Goal: Task Accomplishment & Management: Complete application form

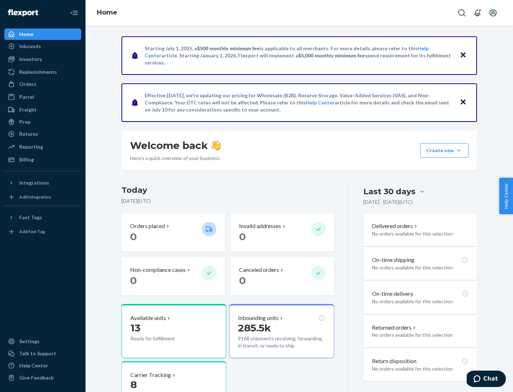
click at [459, 150] on button "Create new Create new inbound Create new order Create new product" at bounding box center [445, 150] width 48 height 14
click at [43, 46] on div "Inbounds" at bounding box center [43, 46] width 76 height 10
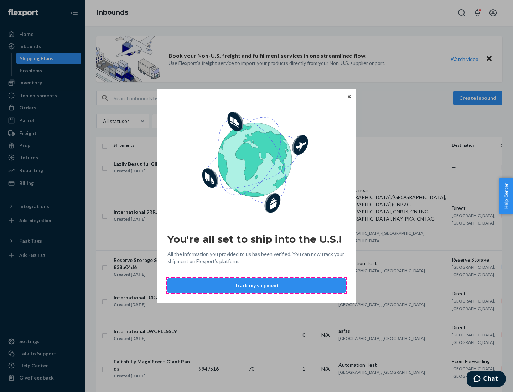
click at [257, 286] on button "Track my shipment" at bounding box center [257, 285] width 178 height 14
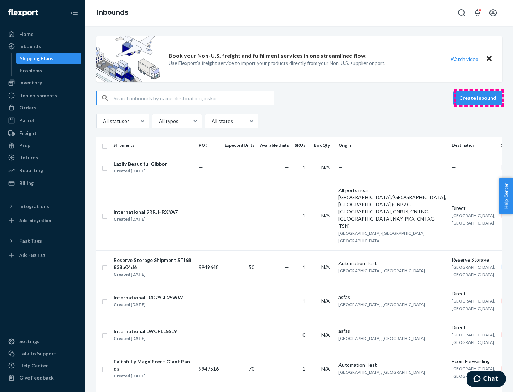
click at [479, 98] on button "Create inbound" at bounding box center [477, 98] width 49 height 14
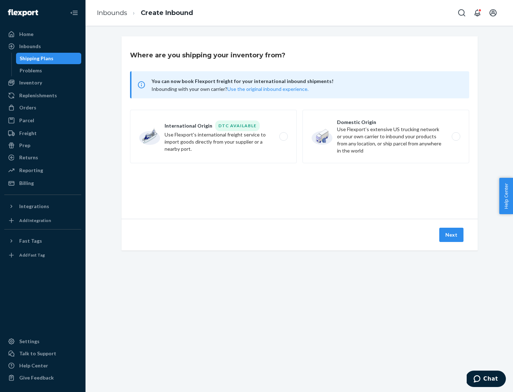
click at [214, 137] on label "International Origin DTC Available Use Flexport's international freight service…" at bounding box center [213, 136] width 167 height 53
click at [283, 137] on input "International Origin DTC Available Use Flexport's international freight service…" at bounding box center [285, 136] width 5 height 5
radio input "true"
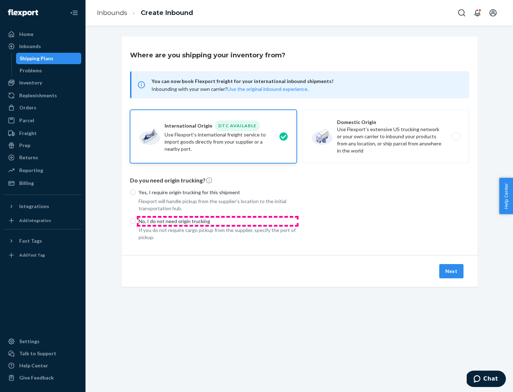
click at [218, 221] on p "No, I do not need origin trucking" at bounding box center [218, 221] width 158 height 7
click at [136, 221] on input "No, I do not need origin trucking" at bounding box center [133, 222] width 6 height 6
radio input "true"
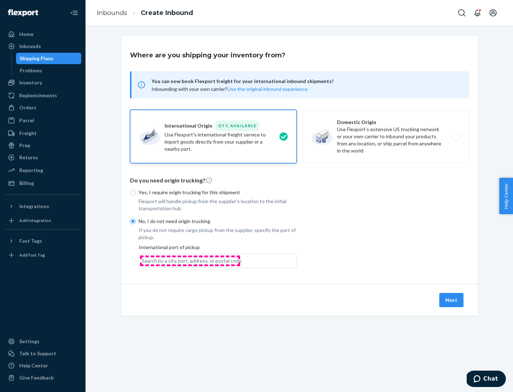
click at [190, 261] on div "Search by a city, port, address, or postal code" at bounding box center [192, 260] width 100 height 7
click at [143, 261] on input "Search by a city, port, address, or postal code" at bounding box center [142, 260] width 1 height 7
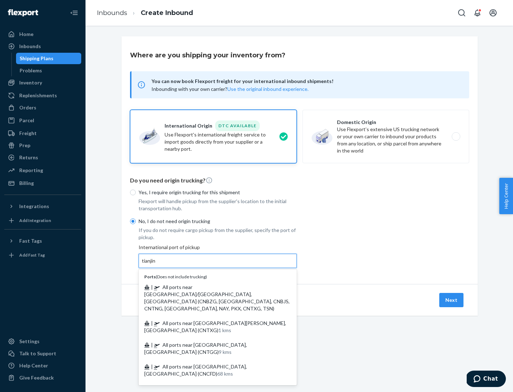
click at [211, 287] on span "| All ports near [GEOGRAPHIC_DATA]/[GEOGRAPHIC_DATA], [GEOGRAPHIC_DATA] (CNBZG,…" at bounding box center [216, 297] width 145 height 27
click at [157, 265] on input "tianjin" at bounding box center [149, 260] width 15 height 7
type input "All ports near [GEOGRAPHIC_DATA]/[GEOGRAPHIC_DATA], [GEOGRAPHIC_DATA] (CNBZG, […"
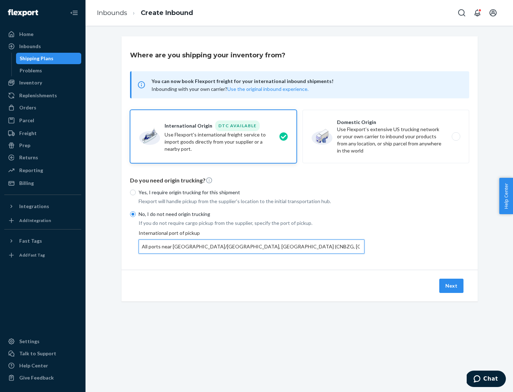
click at [452, 286] on button "Next" at bounding box center [452, 286] width 24 height 14
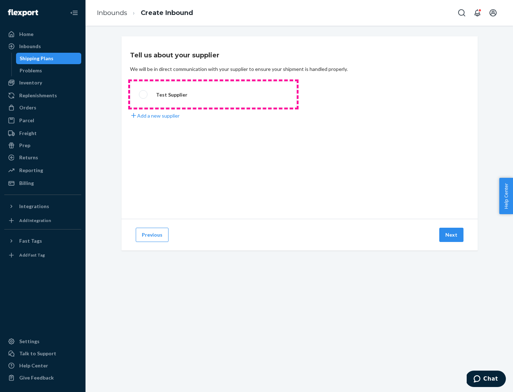
click at [214, 94] on label "Test Supplier" at bounding box center [213, 94] width 167 height 26
click at [144, 94] on input "Test Supplier" at bounding box center [141, 94] width 5 height 5
radio input "true"
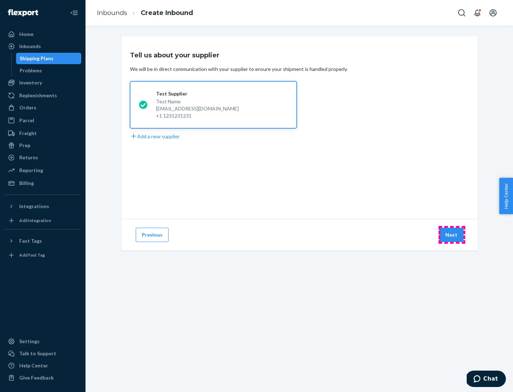
click at [452, 235] on button "Next" at bounding box center [452, 235] width 24 height 14
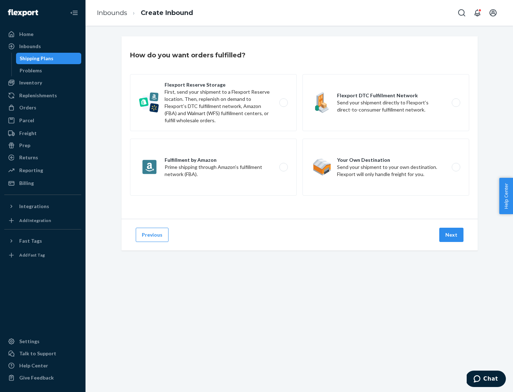
click at [214, 103] on label "Flexport Reserve Storage First, send your shipment to a Flexport Reserve locati…" at bounding box center [213, 102] width 167 height 57
click at [283, 103] on input "Flexport Reserve Storage First, send your shipment to a Flexport Reserve locati…" at bounding box center [285, 103] width 5 height 5
radio input "true"
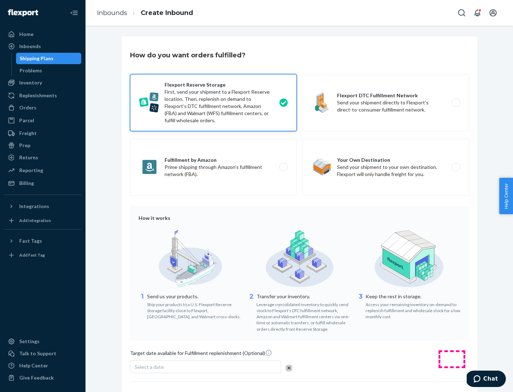
scroll to position [58, 0]
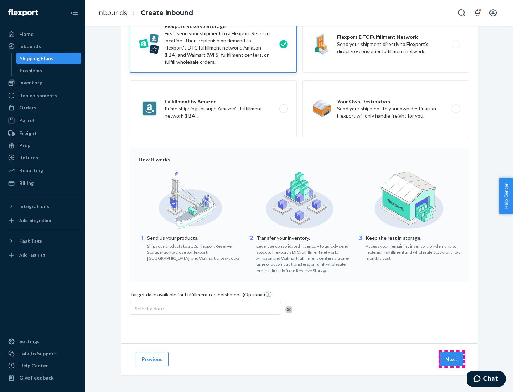
click at [452, 359] on button "Next" at bounding box center [452, 359] width 24 height 14
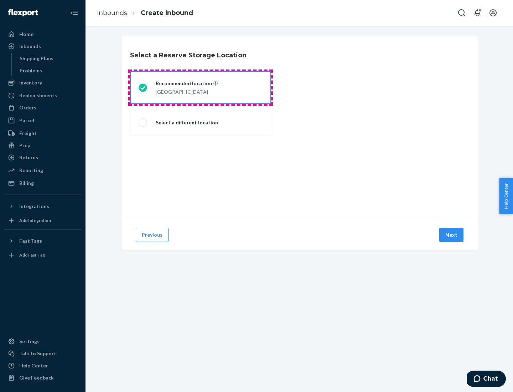
click at [201, 88] on div "[GEOGRAPHIC_DATA]" at bounding box center [187, 91] width 62 height 9
click at [143, 88] on input "Recommended location [GEOGRAPHIC_DATA]" at bounding box center [141, 88] width 5 height 5
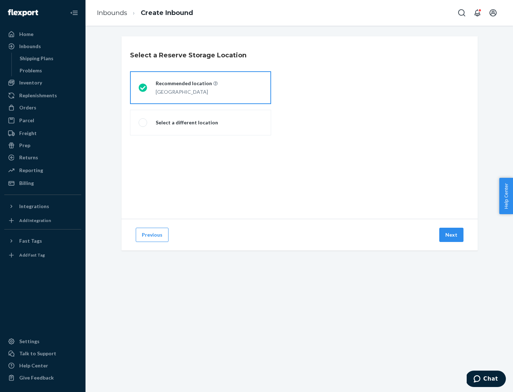
click at [452, 235] on button "Next" at bounding box center [452, 235] width 24 height 14
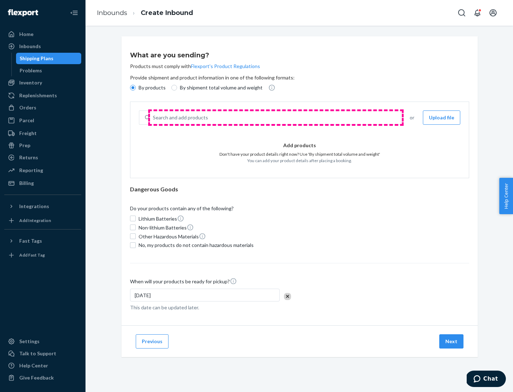
click at [276, 118] on div "Search and add products" at bounding box center [275, 117] width 251 height 13
click at [154, 118] on input "Search and add products" at bounding box center [153, 117] width 1 height 7
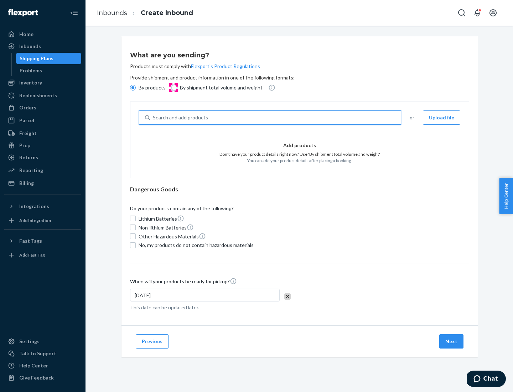
click at [173, 88] on input "By shipment total volume and weight" at bounding box center [174, 88] width 6 height 6
radio input "true"
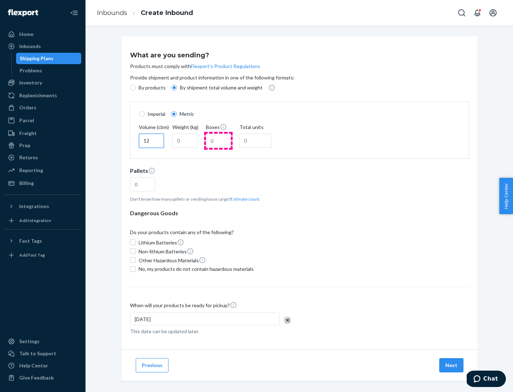
type input "12"
type input "22"
type input "222"
type input "121"
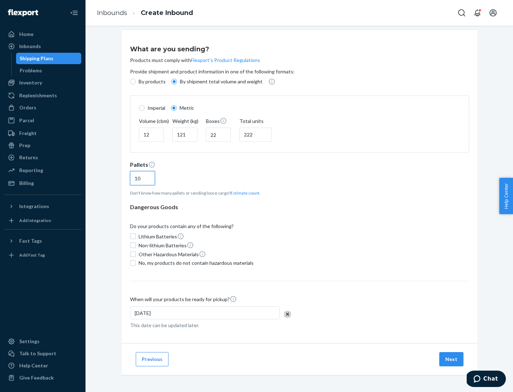
type input "10"
click at [195, 263] on span "No, my products do not contain hazardous materials" at bounding box center [196, 263] width 115 height 7
click at [136, 263] on input "No, my products do not contain hazardous materials" at bounding box center [133, 263] width 6 height 6
checkbox input "true"
click at [452, 359] on button "Next" at bounding box center [452, 359] width 24 height 14
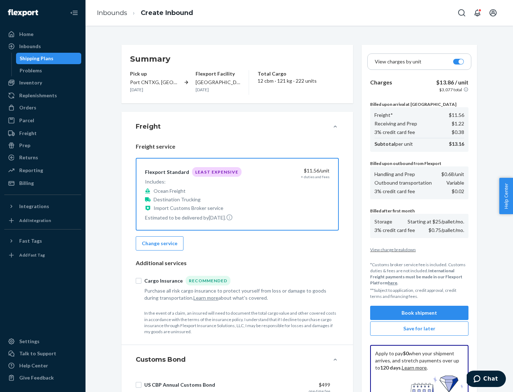
scroll to position [104, 0]
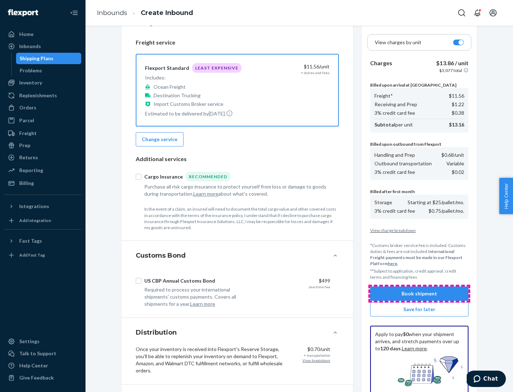
click at [420, 294] on button "Book shipment" at bounding box center [419, 294] width 98 height 14
